Goal: Task Accomplishment & Management: Manage account settings

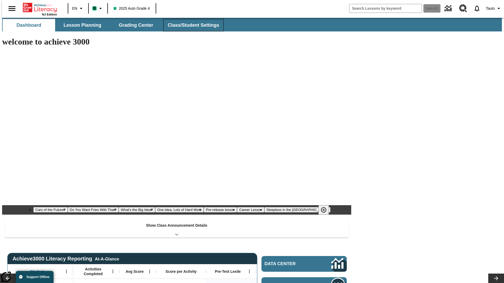
click at [191, 25] on span "Class/Student Settings" at bounding box center [193, 25] width 51 height 6
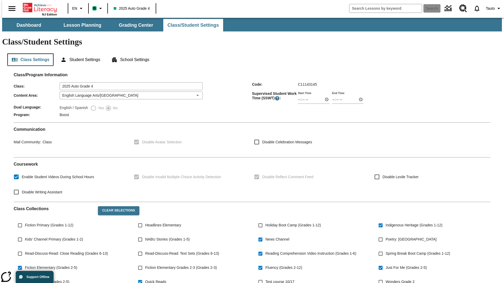
click at [28, 54] on button "Class Settings" at bounding box center [30, 60] width 46 height 13
type input "02:34"
type input "03:34"
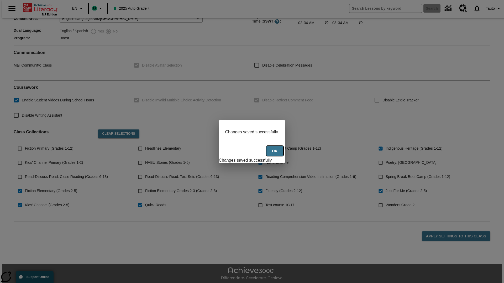
click at [275, 154] on button "Ok" at bounding box center [274, 151] width 17 height 10
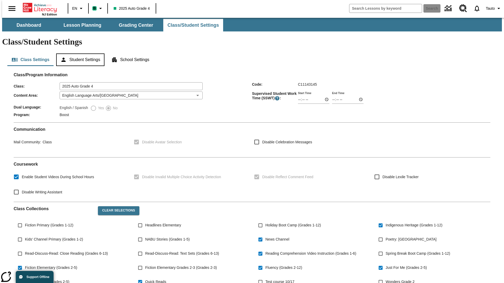
click at [79, 54] on button "Student Settings" at bounding box center [80, 60] width 48 height 13
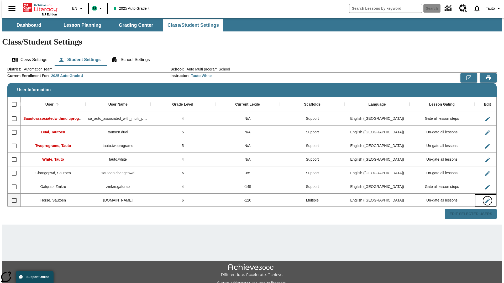
click at [485, 199] on icon "Edit User" at bounding box center [487, 201] width 5 height 5
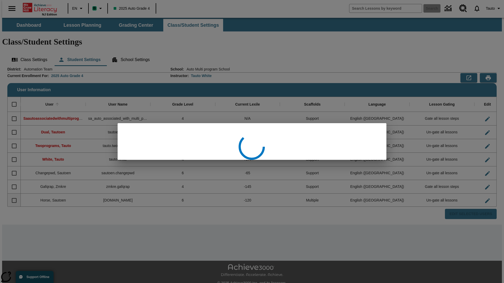
scroll to position [1, 0]
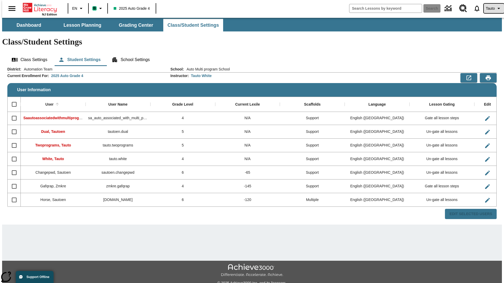
click at [491, 8] on span "Tauto" at bounding box center [490, 9] width 9 height 6
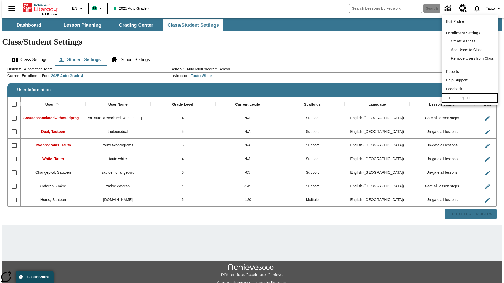
click at [471, 98] on span "Log Out" at bounding box center [464, 98] width 13 height 4
